Goal: Unclear: Browse casually

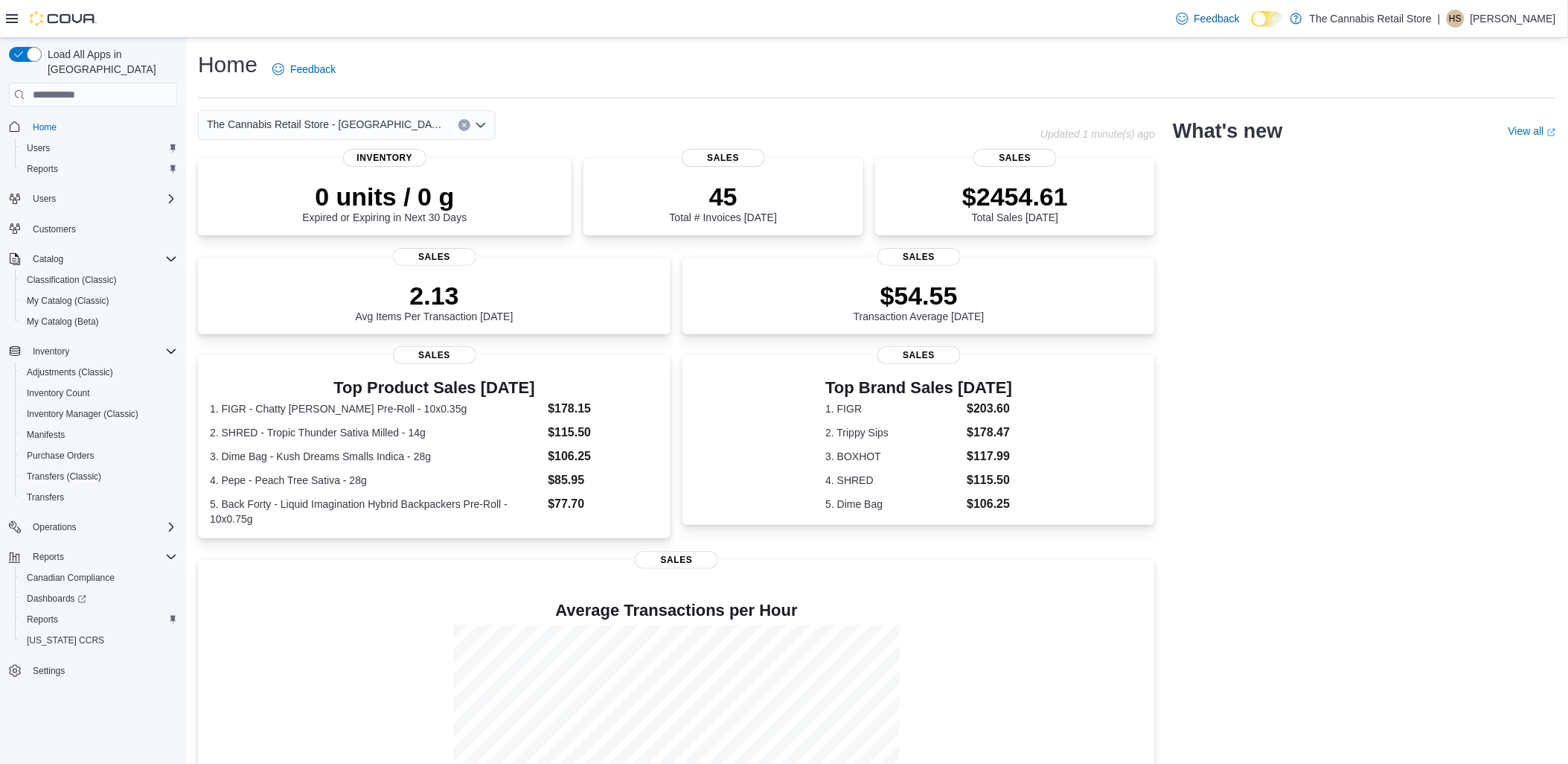
drag, startPoint x: 1397, startPoint y: 335, endPoint x: 1276, endPoint y: 359, distance: 123.4
click at [1397, 335] on div "The Cannabis Retail Store - Leamington Updated 1 minute(s) ago 0 units / 0 g Ex…" at bounding box center [876, 486] width 1358 height 753
